Goal: Information Seeking & Learning: Learn about a topic

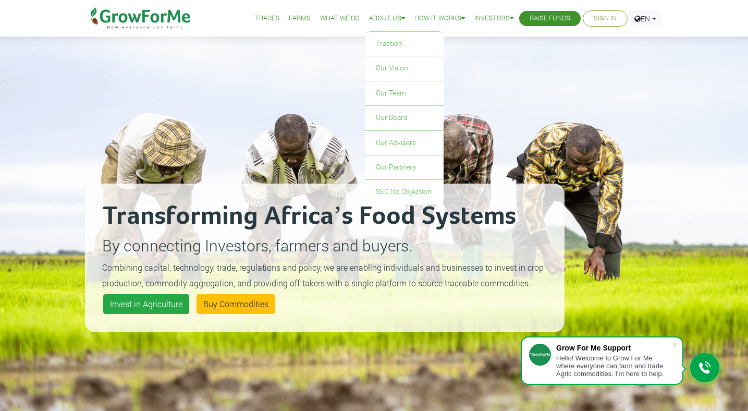
click at [383, 15] on link "About Us" at bounding box center [387, 18] width 36 height 11
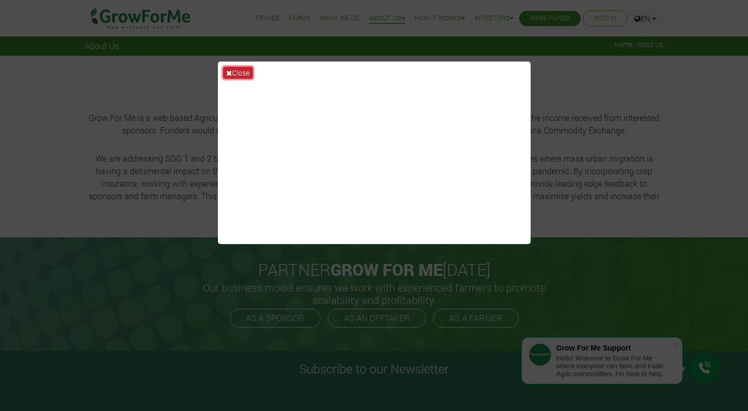
click at [235, 74] on button "Close" at bounding box center [238, 73] width 30 height 12
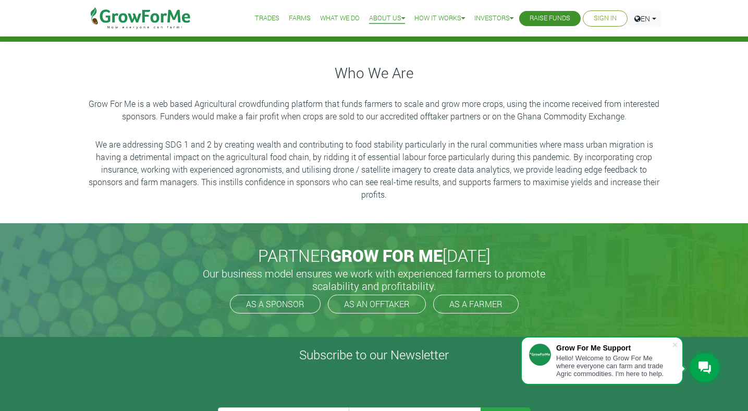
scroll to position [17, 0]
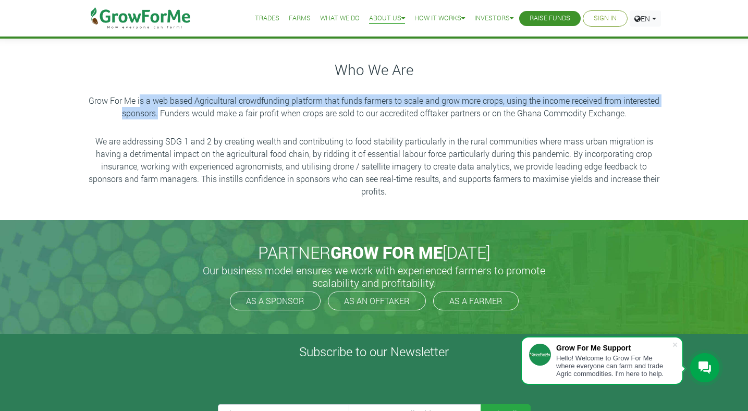
drag, startPoint x: 140, startPoint y: 101, endPoint x: 159, endPoint y: 108, distance: 20.3
click at [159, 108] on p "Grow For Me is a web based Agricultural crowdfunding platform that funds farmer…" at bounding box center [375, 106] width 576 height 25
copy p "s a web based Agricultural crowdfunding platform that funds farmers to scale an…"
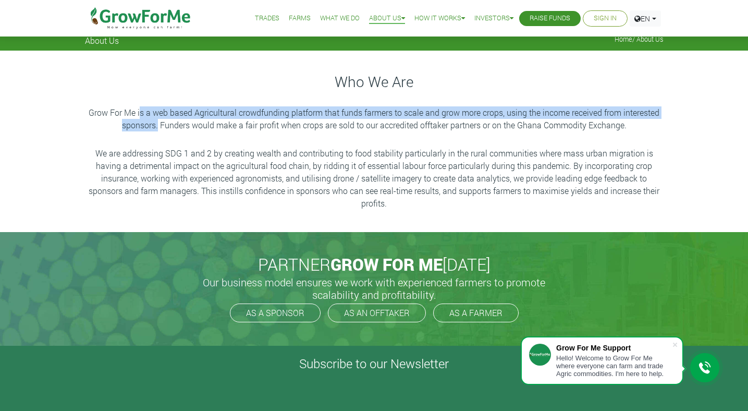
scroll to position [9, 0]
